Goal: Navigation & Orientation: Find specific page/section

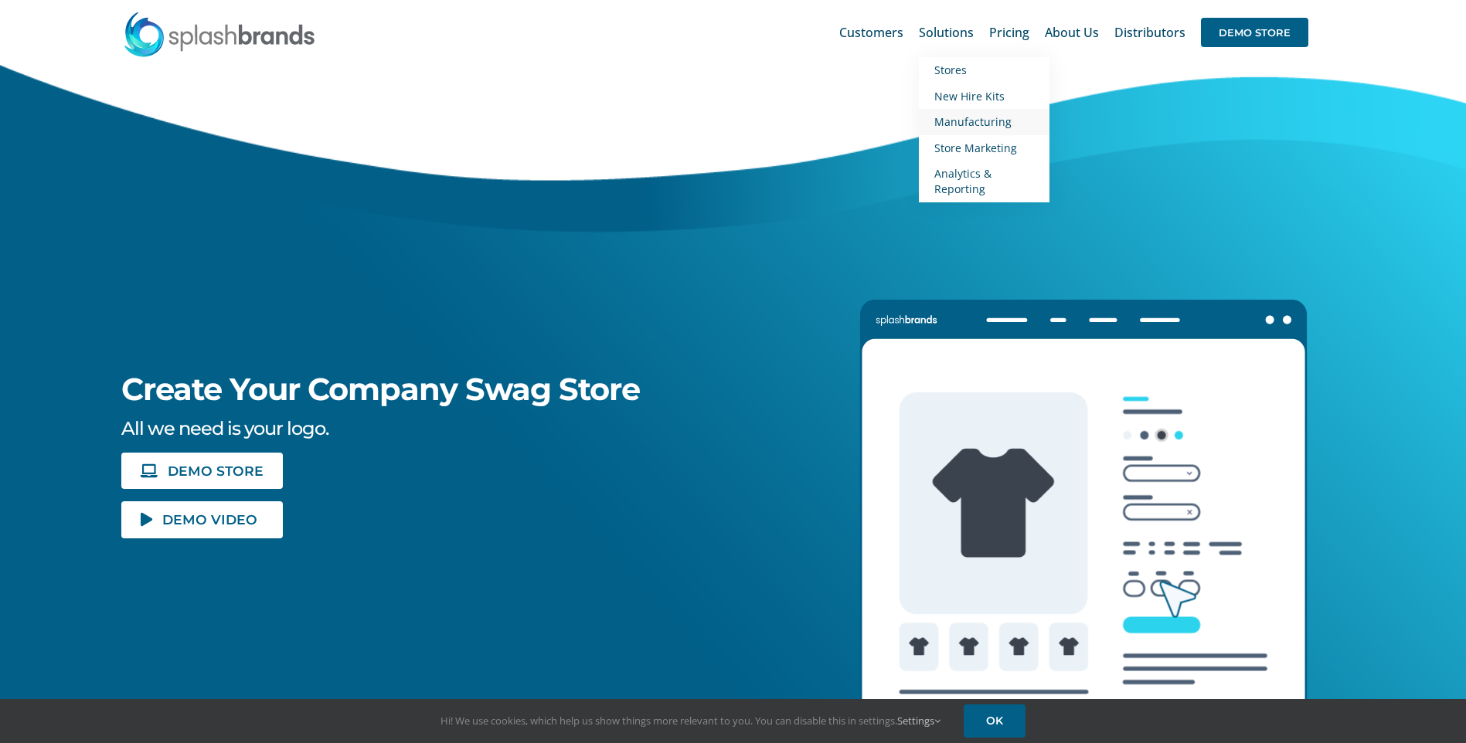
click at [961, 123] on span "Manufacturing" at bounding box center [972, 121] width 77 height 15
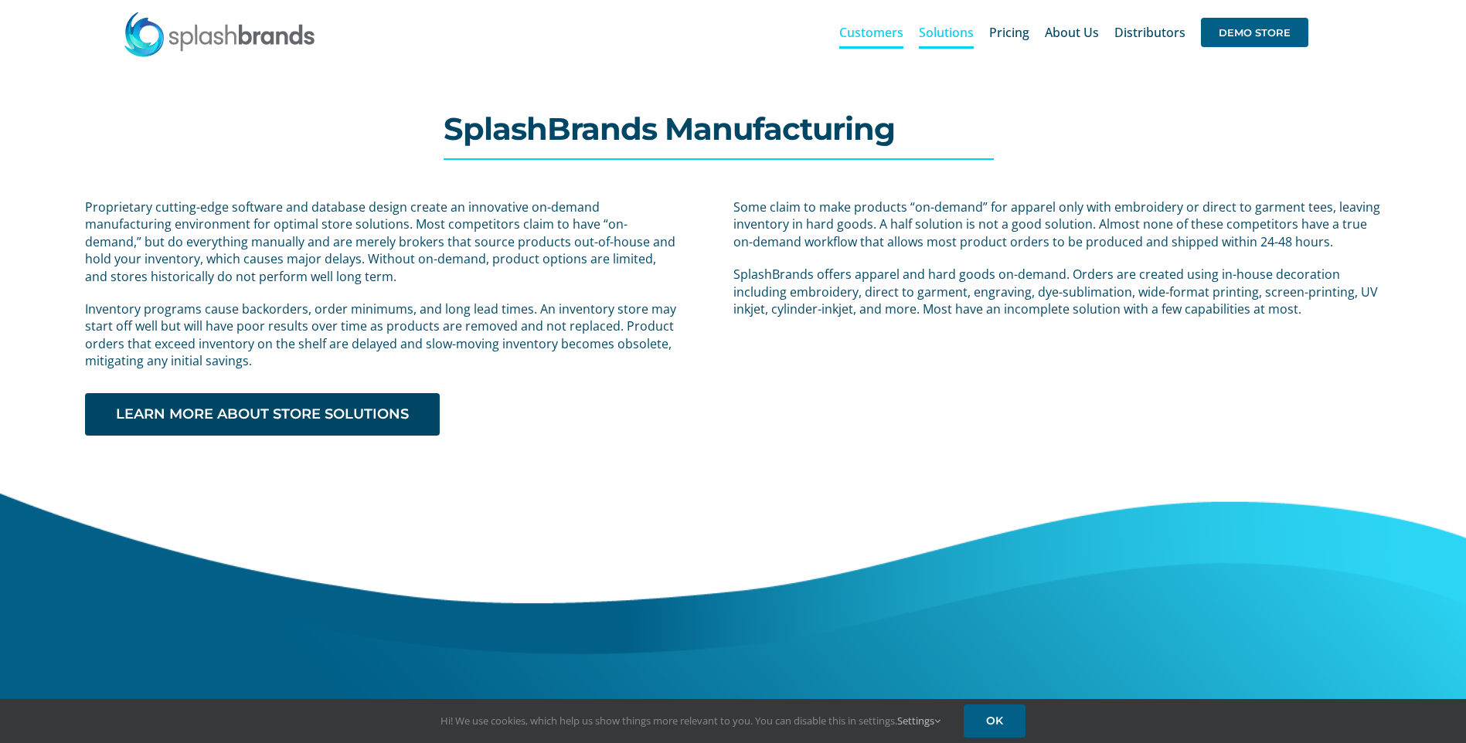
click at [876, 36] on span "Customers" at bounding box center [871, 32] width 64 height 12
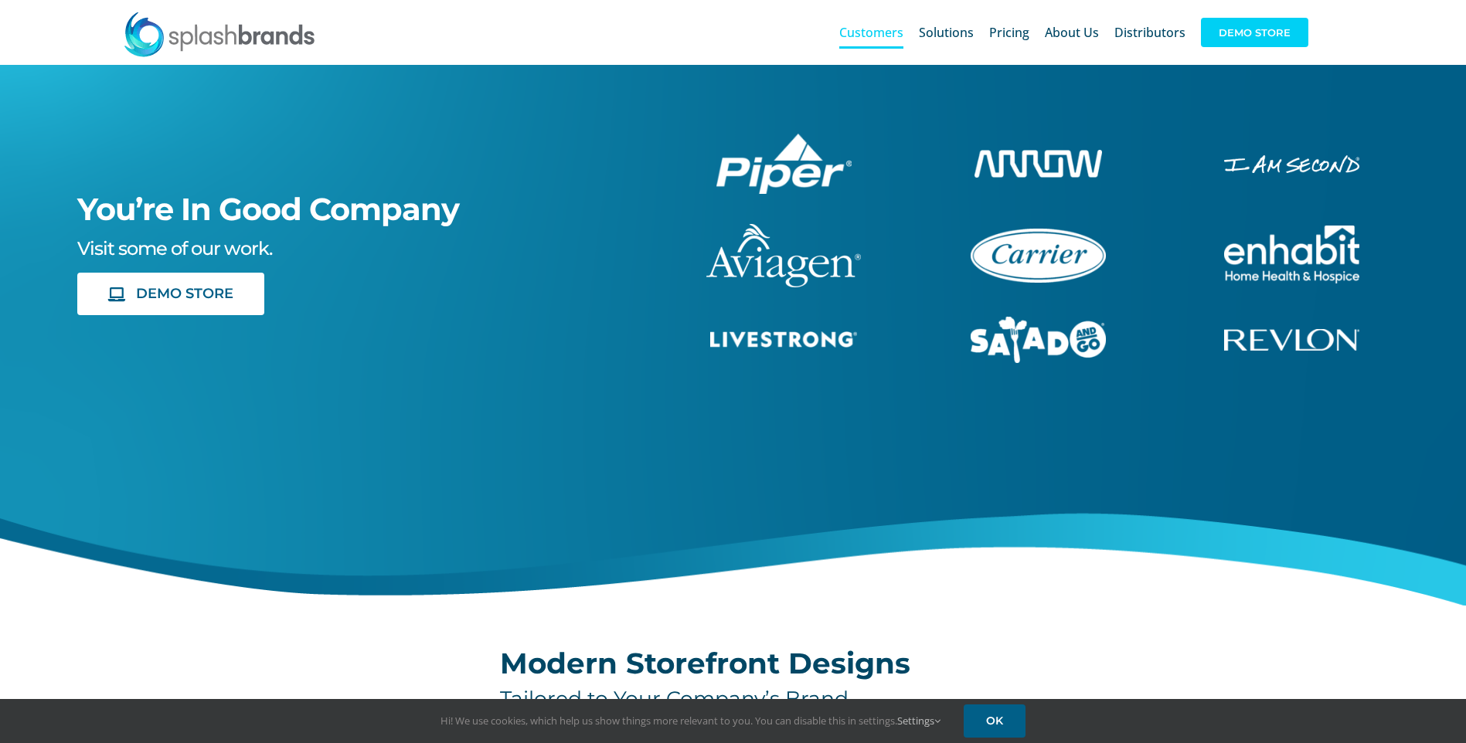
click at [1250, 37] on span "DEMO STORE" at bounding box center [1254, 32] width 107 height 29
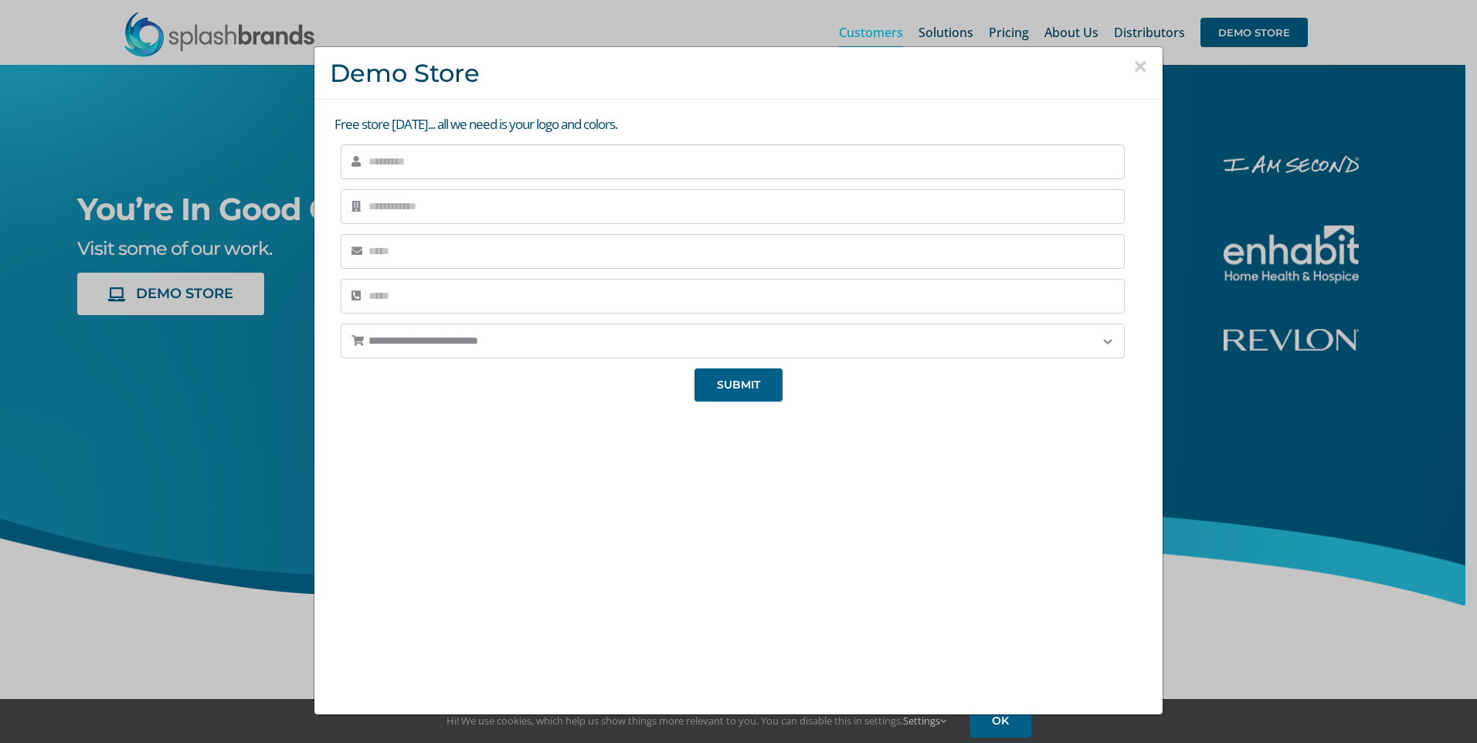
click at [1133, 66] on button "×" at bounding box center [1140, 66] width 14 height 23
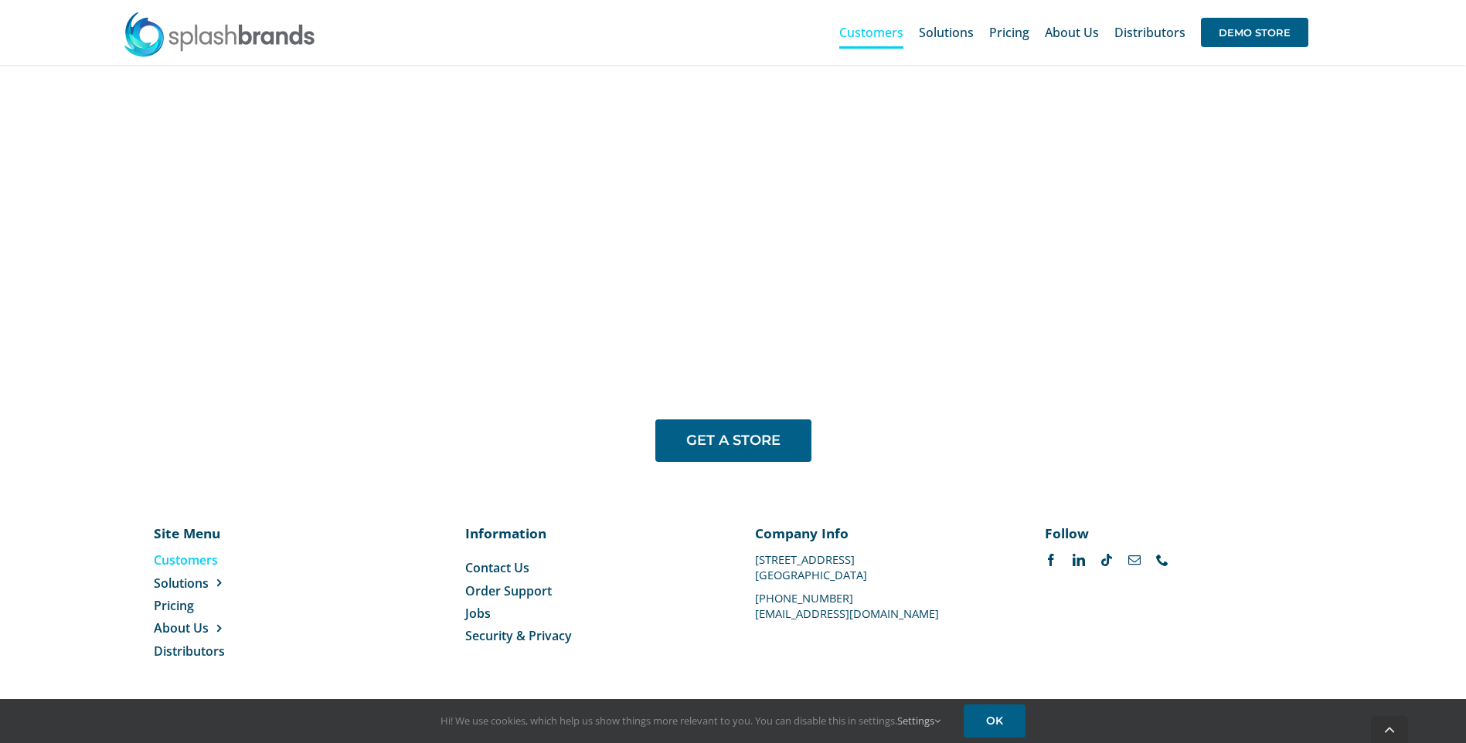
scroll to position [1247, 0]
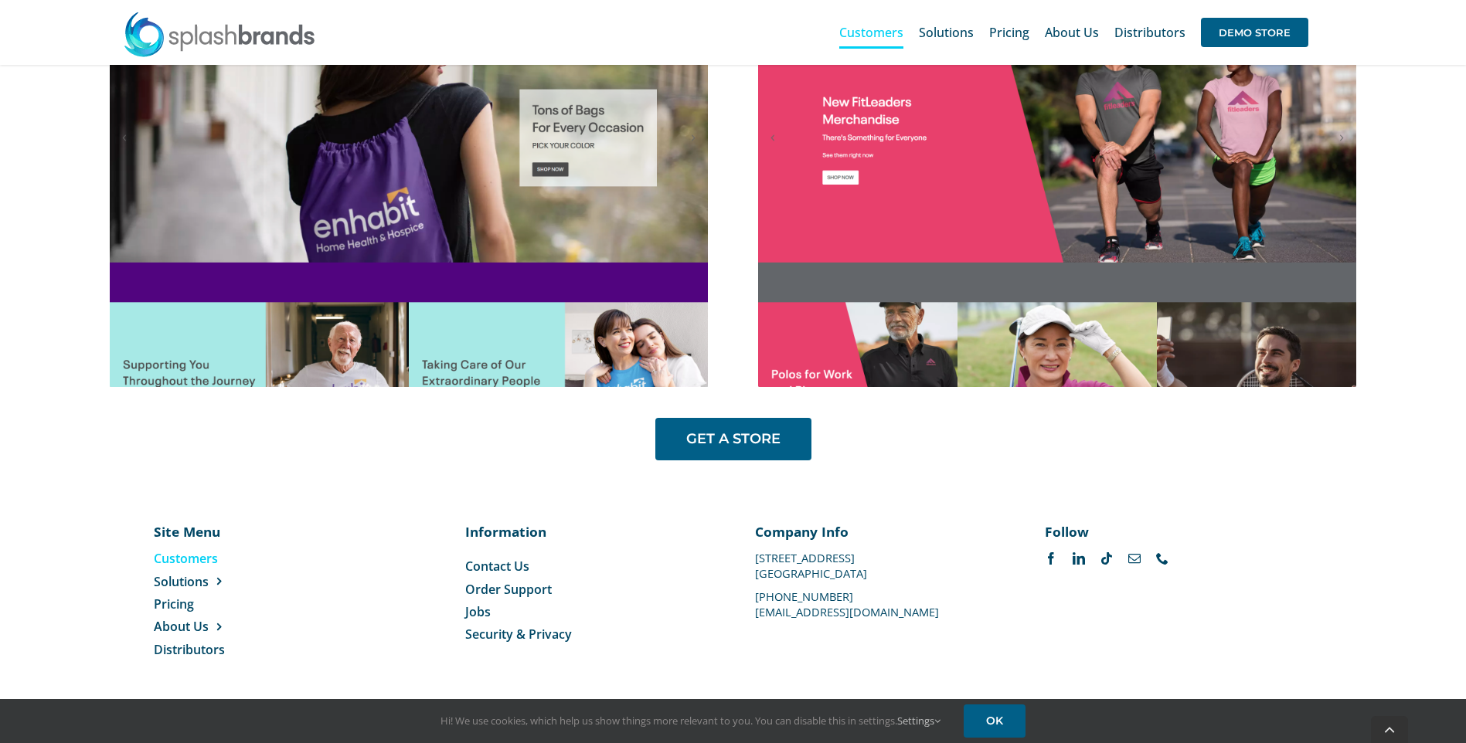
click at [207, 562] on span "Customers" at bounding box center [186, 558] width 64 height 17
